Goal: Task Accomplishment & Management: Use online tool/utility

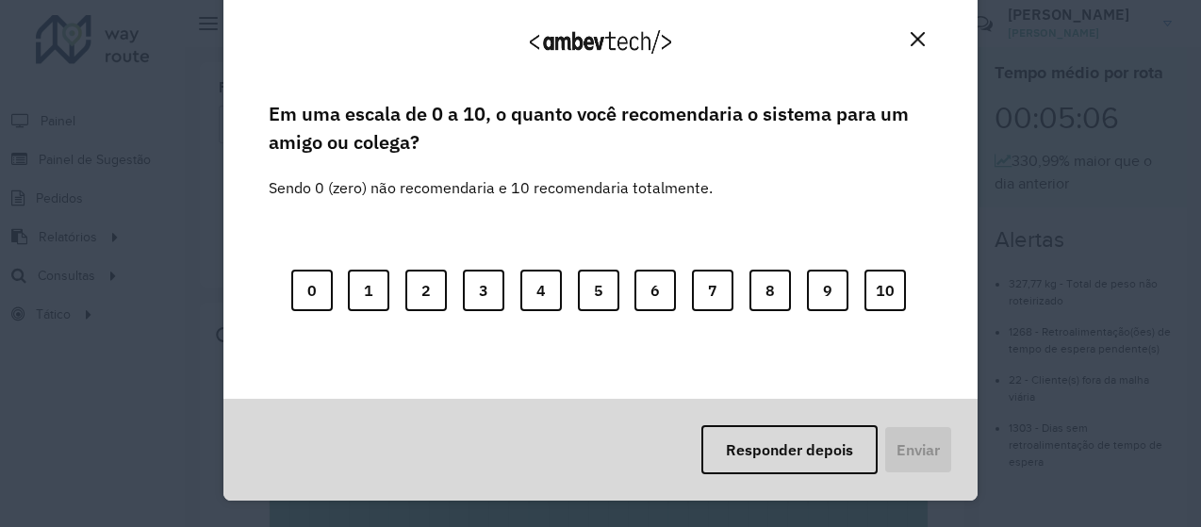
click at [913, 39] on img "Close" at bounding box center [917, 39] width 14 height 14
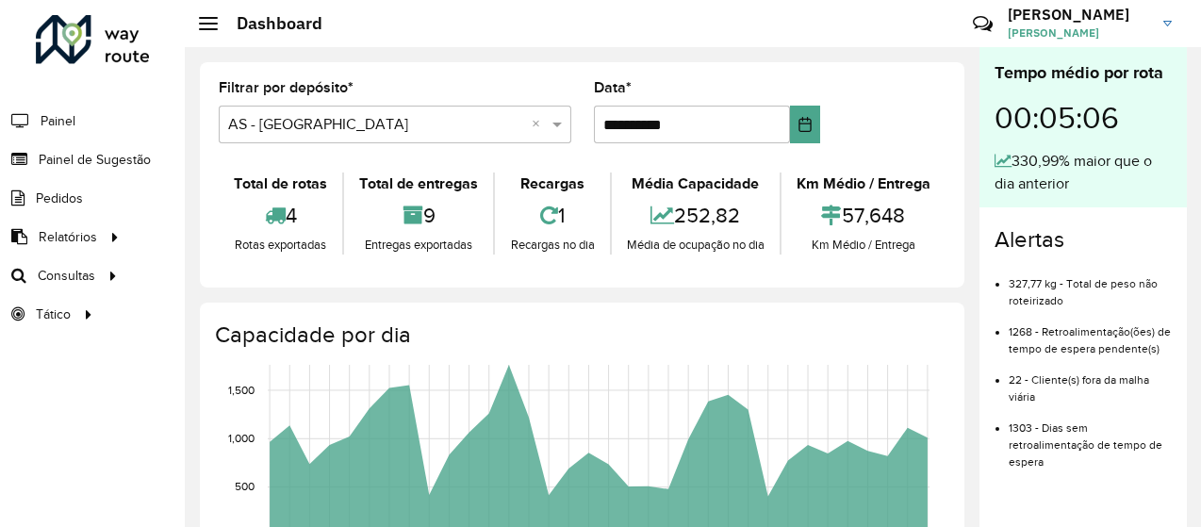
click at [1016, 20] on h3 "ERIK" at bounding box center [1077, 15] width 141 height 18
click at [295, 270] on link "Roteirização" at bounding box center [314, 275] width 231 height 38
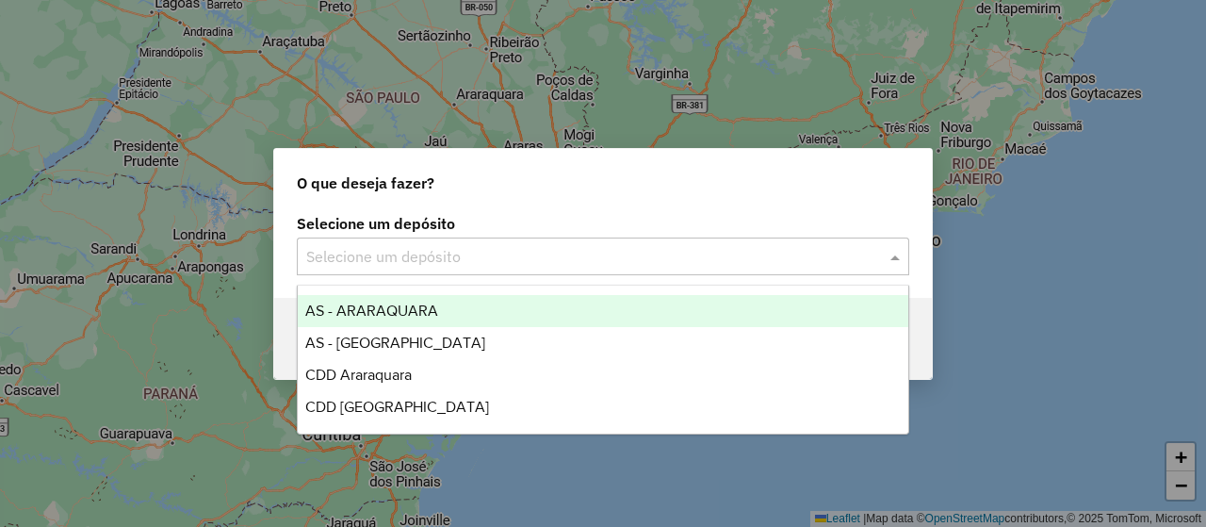
click at [385, 251] on input "text" at bounding box center [584, 257] width 556 height 23
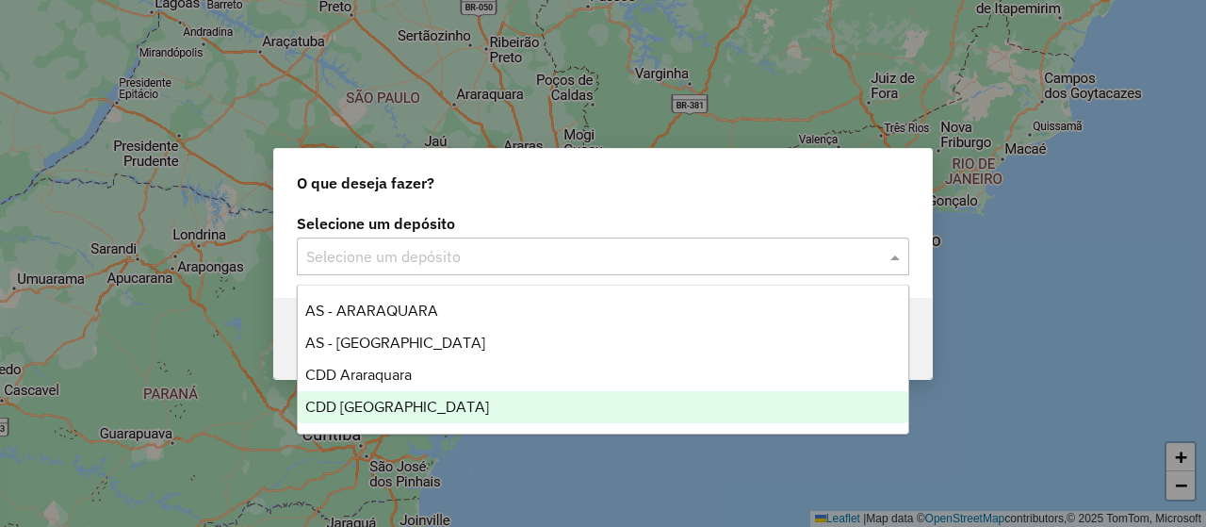
click at [434, 397] on div "CDD [GEOGRAPHIC_DATA]" at bounding box center [603, 407] width 610 height 32
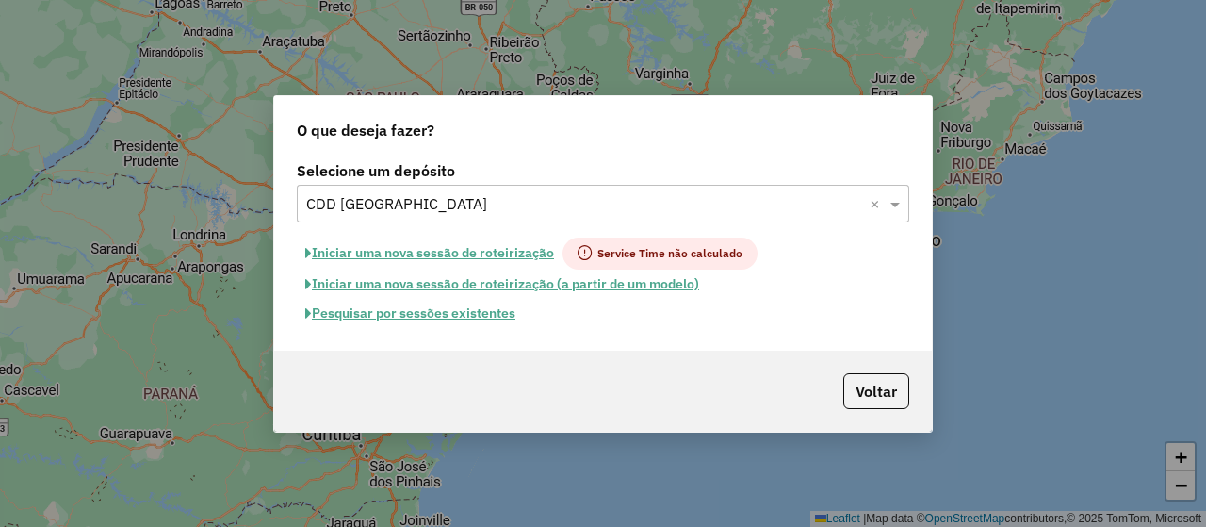
click at [637, 257] on span "Service Time não calculado" at bounding box center [660, 253] width 195 height 32
click at [485, 315] on button "Pesquisar por sessões existentes" at bounding box center [410, 313] width 227 height 29
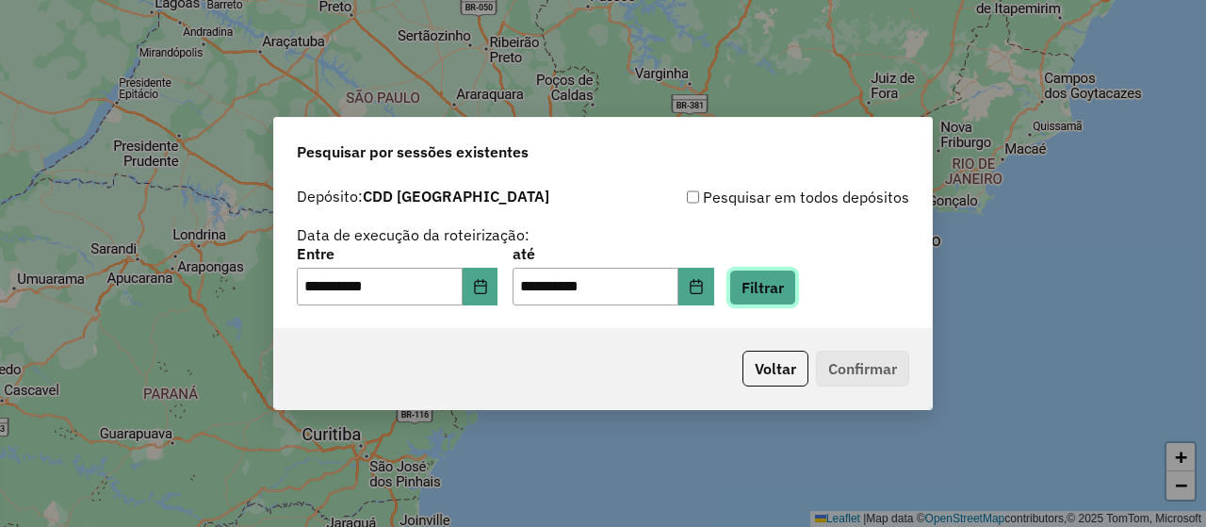
click at [788, 289] on button "Filtrar" at bounding box center [762, 288] width 67 height 36
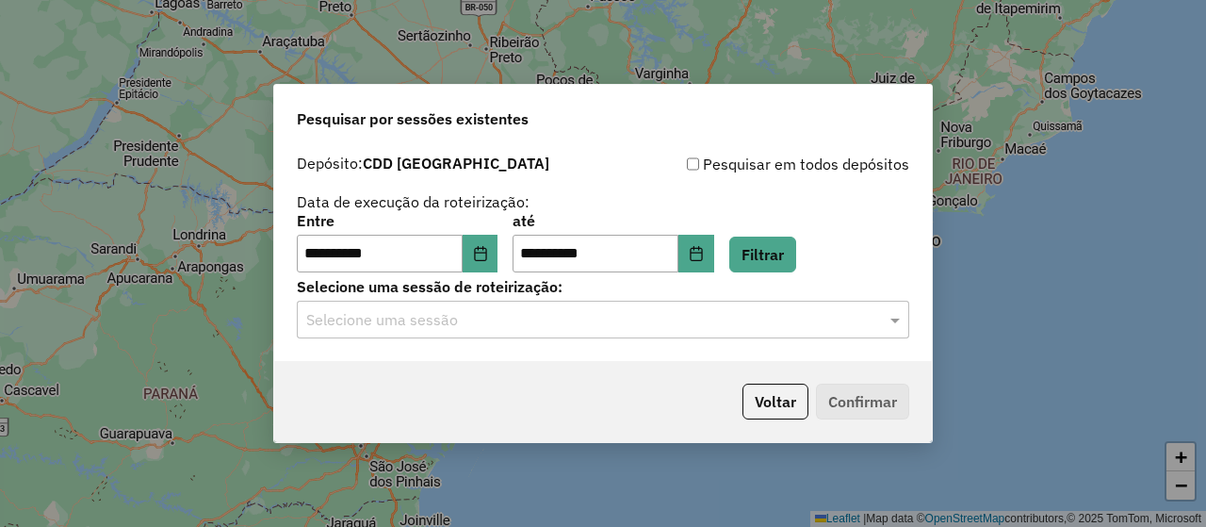
click at [377, 344] on div "**********" at bounding box center [603, 253] width 658 height 216
click at [429, 325] on input "text" at bounding box center [584, 320] width 556 height 23
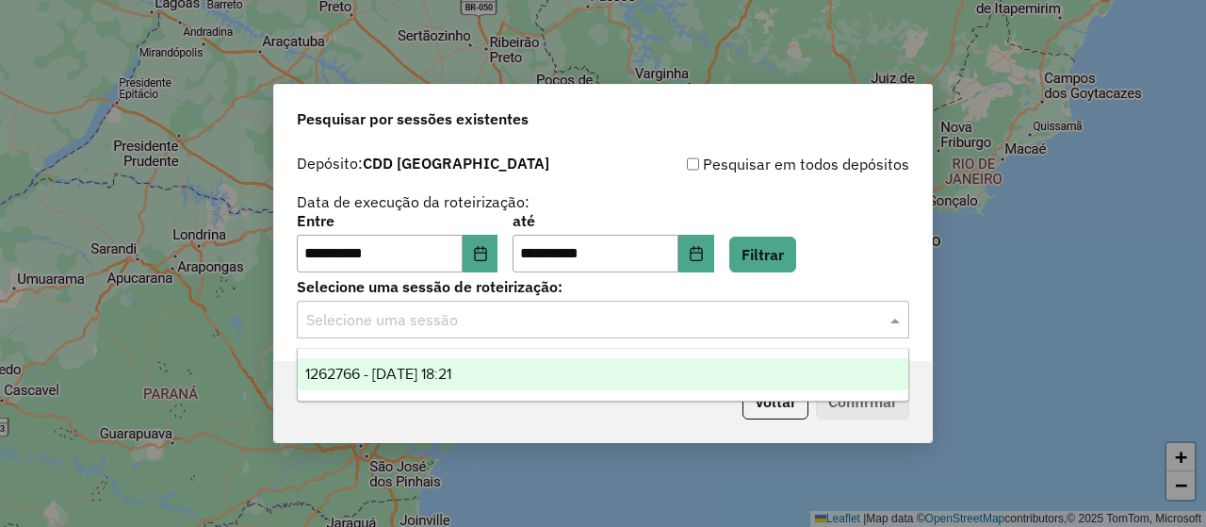
click at [451, 375] on span "1262766 - 10/09/2025 18:21" at bounding box center [378, 374] width 146 height 16
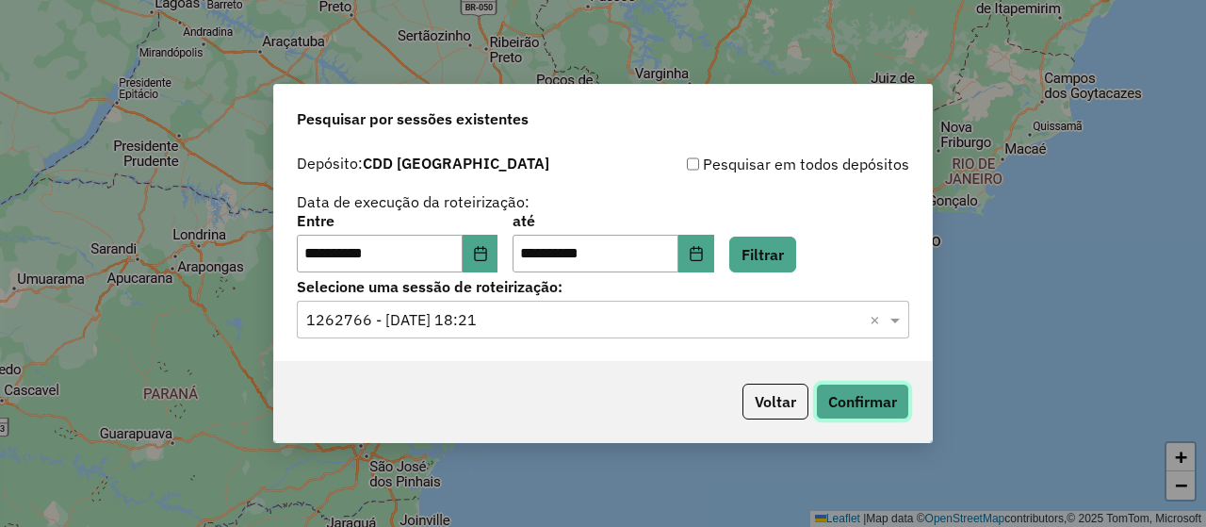
click at [859, 401] on button "Confirmar" at bounding box center [862, 402] width 93 height 36
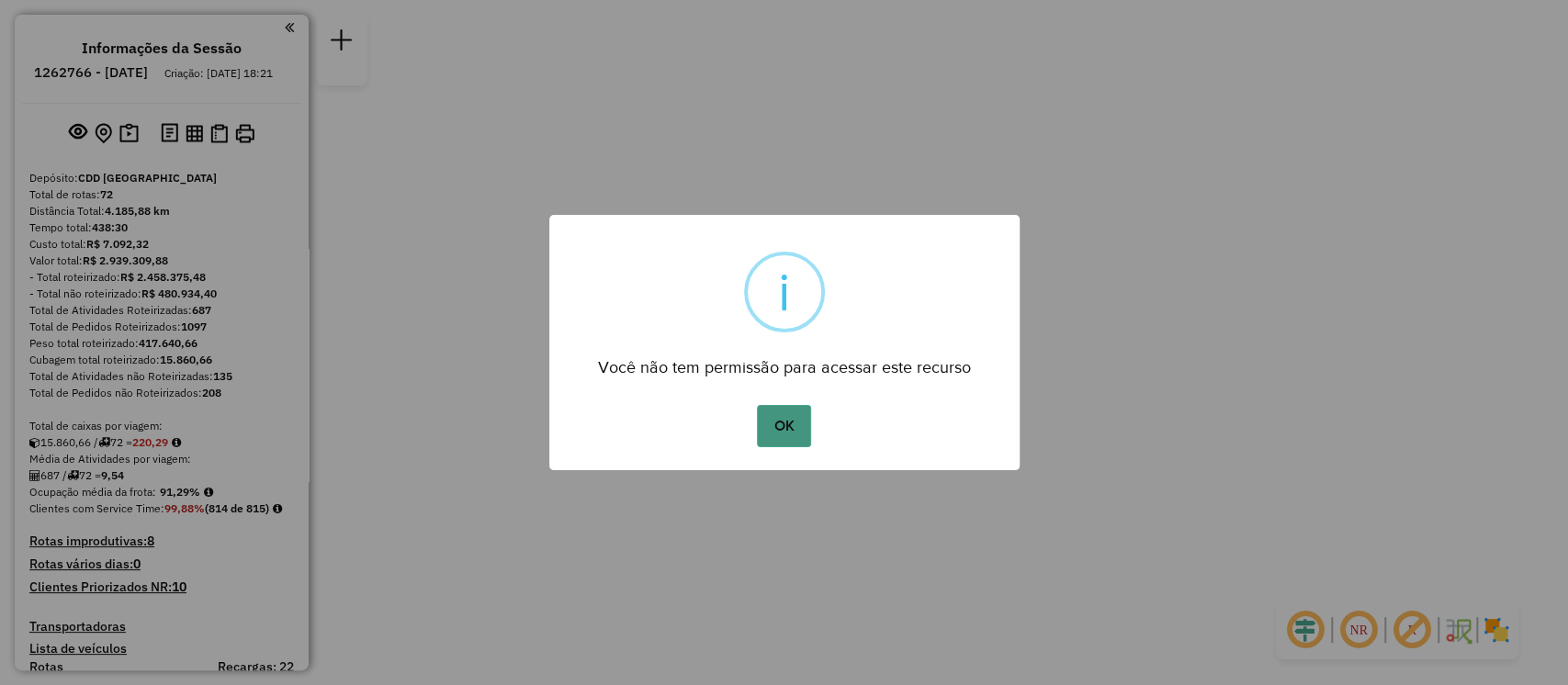
click at [786, 423] on button "OK" at bounding box center [784, 426] width 55 height 42
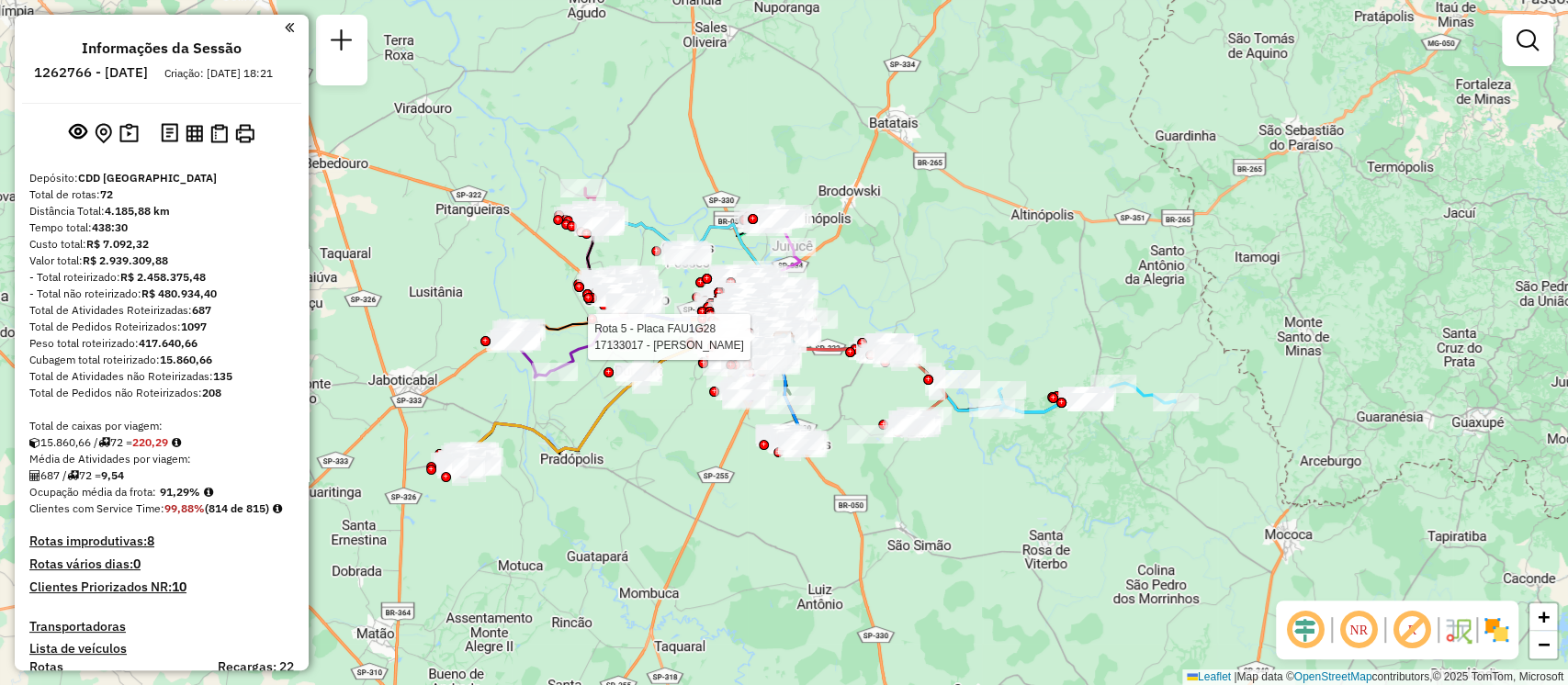
select select "**********"
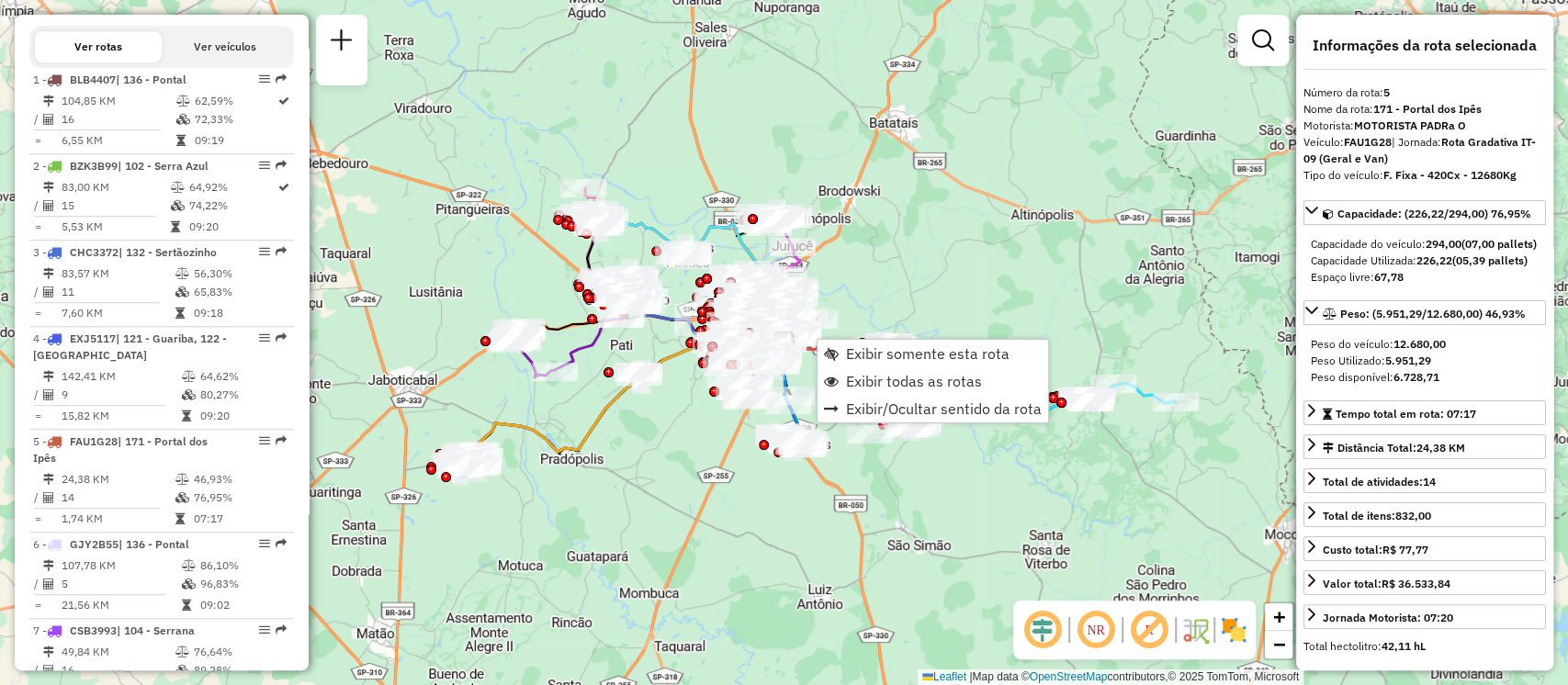
scroll to position [1114, 0]
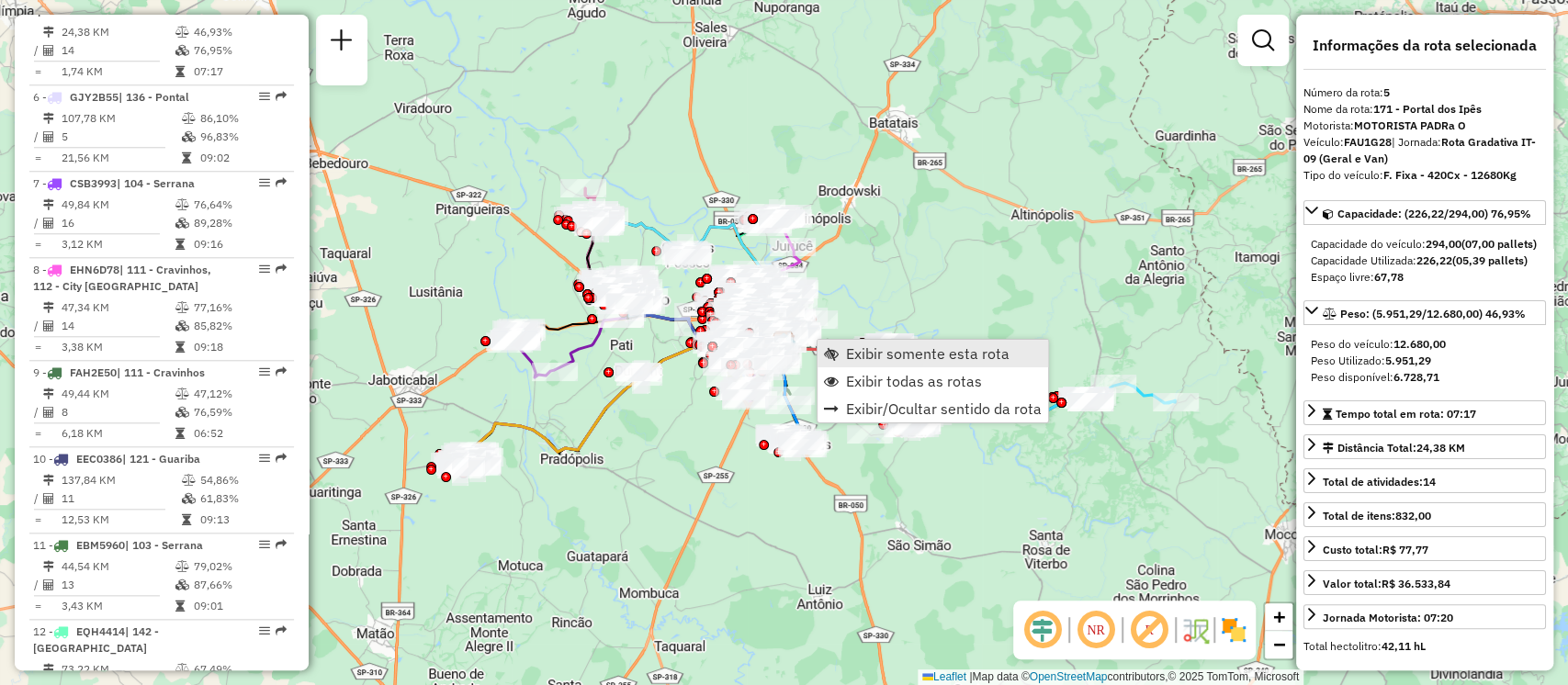
click at [882, 359] on span "Exibir somente esta rota" at bounding box center [928, 353] width 164 height 15
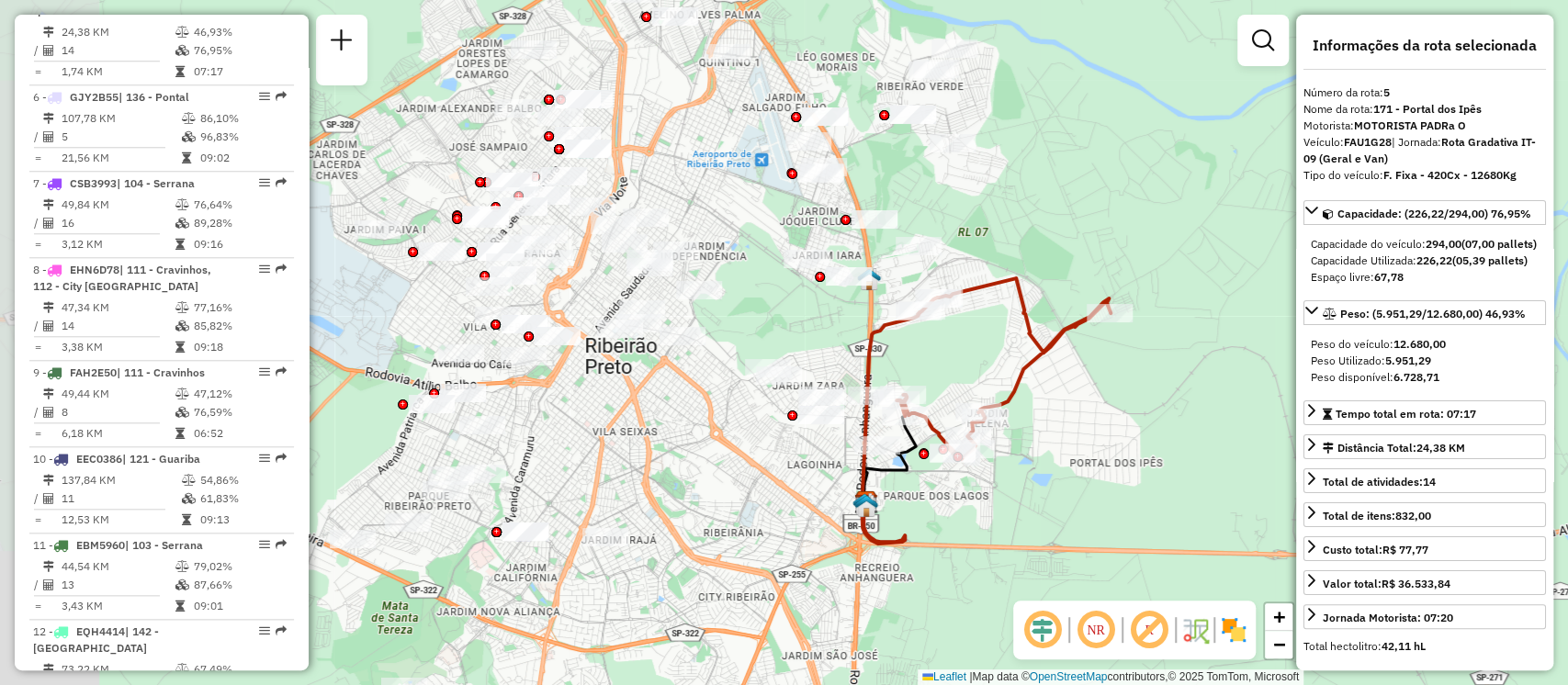
drag, startPoint x: 892, startPoint y: 424, endPoint x: 1159, endPoint y: 431, distance: 267.1
click at [1159, 431] on div "Janela de atendimento Grade de atendimento Capacidade Transportadoras Veículos …" at bounding box center [784, 342] width 1568 height 685
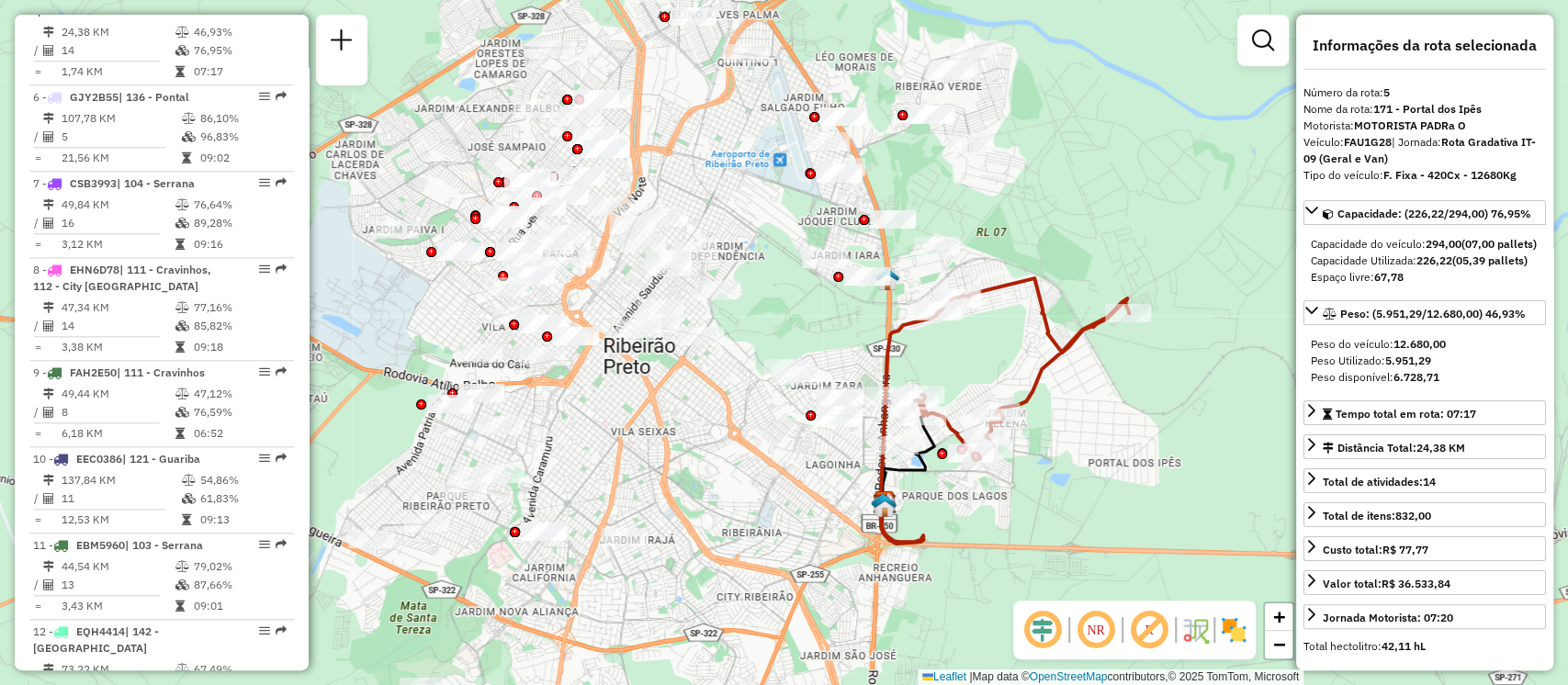
drag, startPoint x: 1150, startPoint y: 351, endPoint x: 1168, endPoint y: 351, distance: 18.0
click at [1168, 351] on div "Janela de atendimento Grade de atendimento Capacidade Transportadoras Veículos …" at bounding box center [784, 342] width 1568 height 685
